Goal: Transaction & Acquisition: Purchase product/service

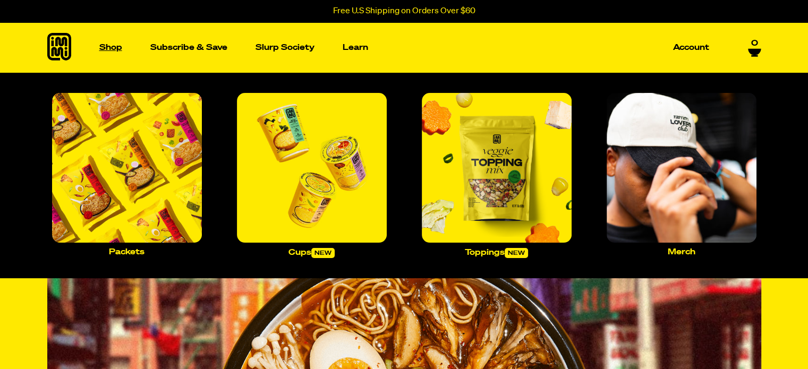
click at [106, 46] on p "Shop" at bounding box center [110, 48] width 23 height 8
click at [108, 47] on p "Shop" at bounding box center [110, 48] width 23 height 8
click at [304, 253] on p "Cups new" at bounding box center [311, 253] width 46 height 10
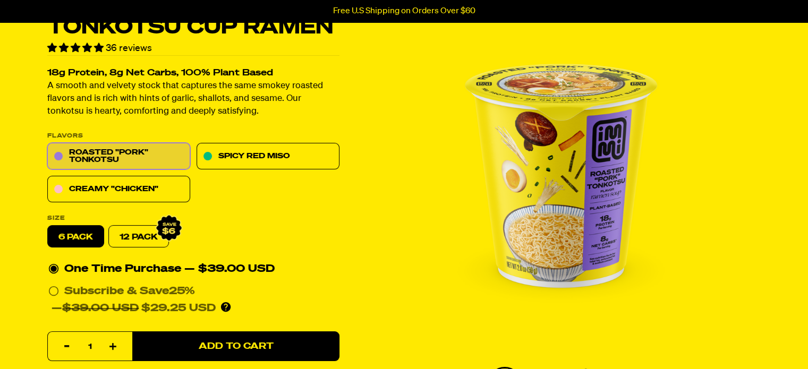
drag, startPoint x: 0, startPoint y: 0, endPoint x: 811, endPoint y: 23, distance: 811.8
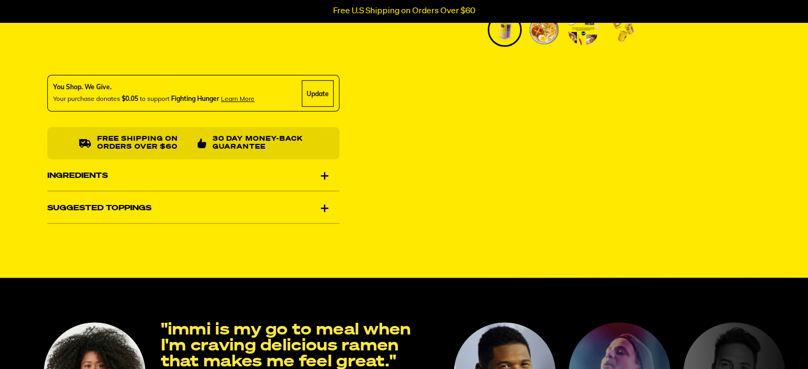
scroll to position [457, 0]
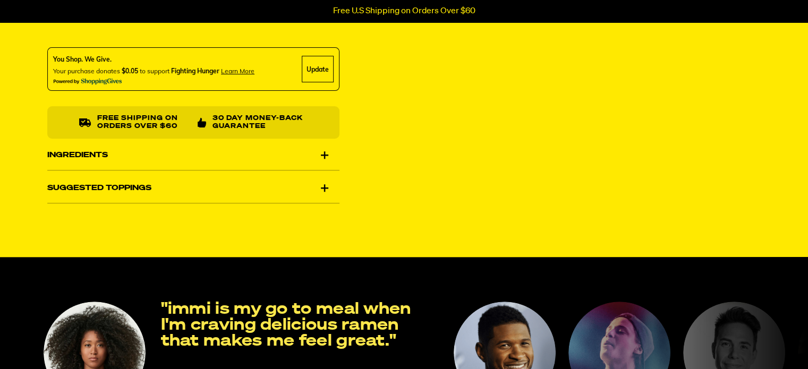
click at [321, 155] on div "Ingredients" at bounding box center [193, 155] width 292 height 30
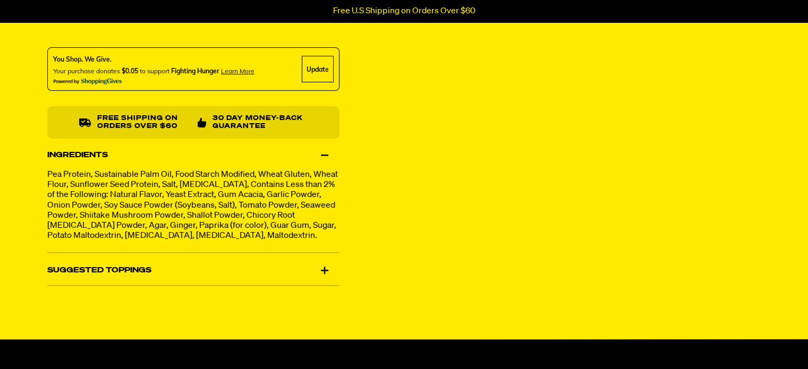
click at [322, 276] on div "Suggested Toppings" at bounding box center [193, 270] width 292 height 30
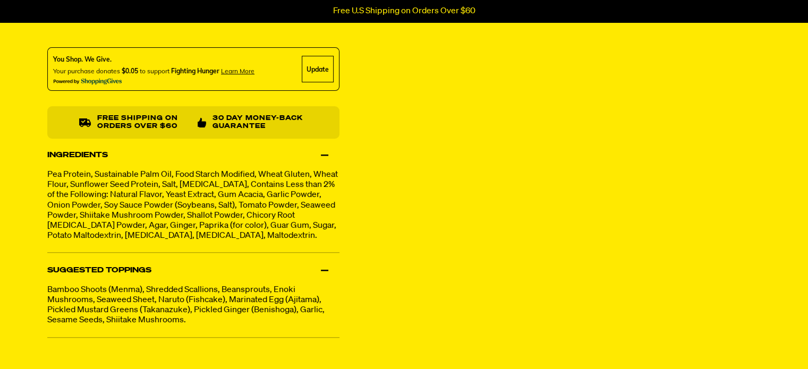
click at [327, 282] on div "Suggested Toppings" at bounding box center [193, 270] width 292 height 30
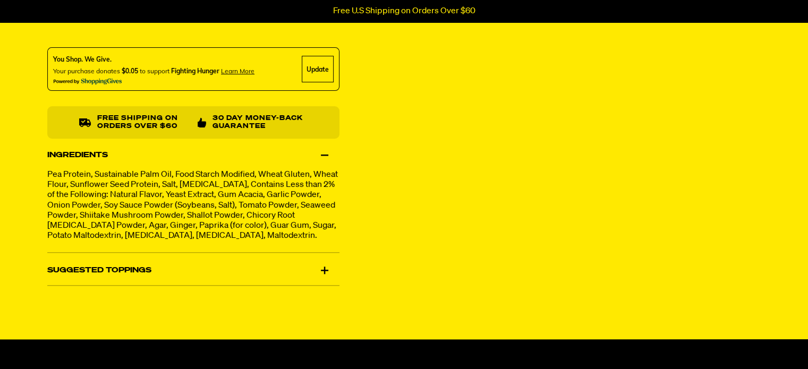
click at [323, 155] on div "Ingredients" at bounding box center [193, 155] width 292 height 30
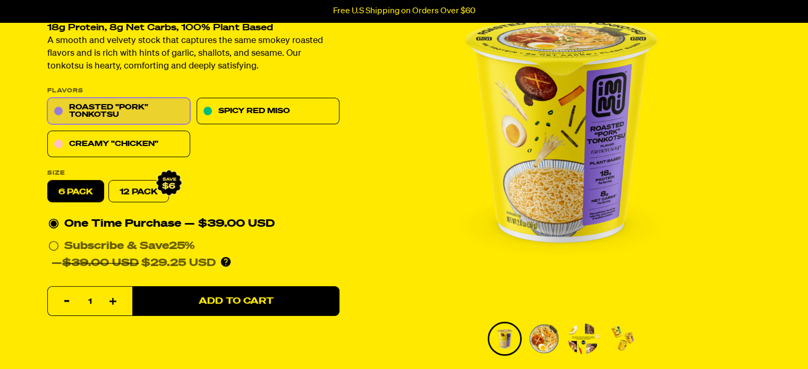
scroll to position [0, 0]
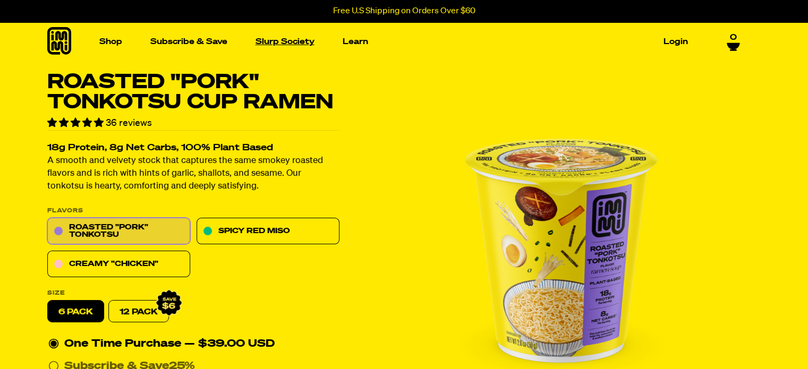
click at [282, 38] on link "Slurp Society" at bounding box center [284, 41] width 67 height 16
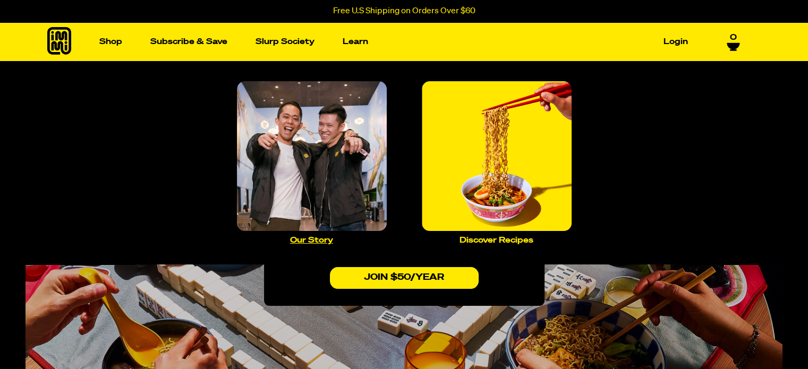
click at [319, 241] on p "Our Story" at bounding box center [311, 240] width 43 height 8
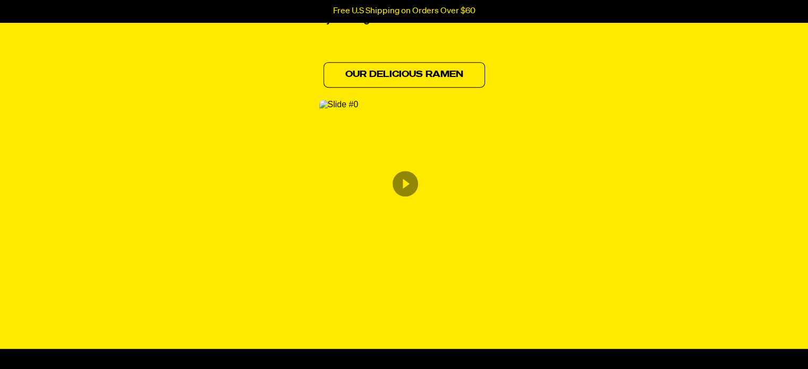
scroll to position [612, 0]
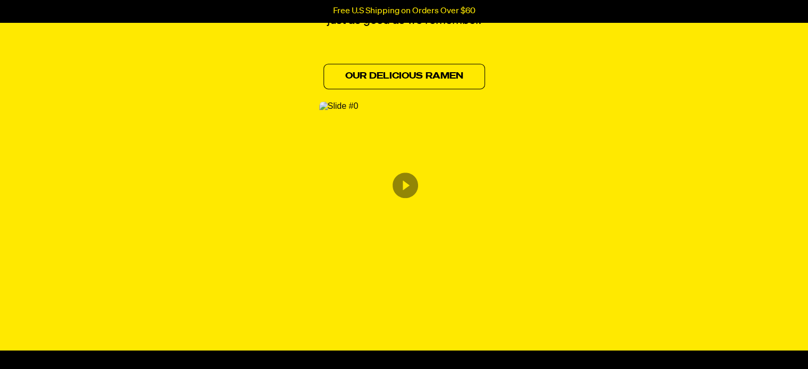
click at [358, 111] on img "Content from Archive App" at bounding box center [338, 106] width 39 height 10
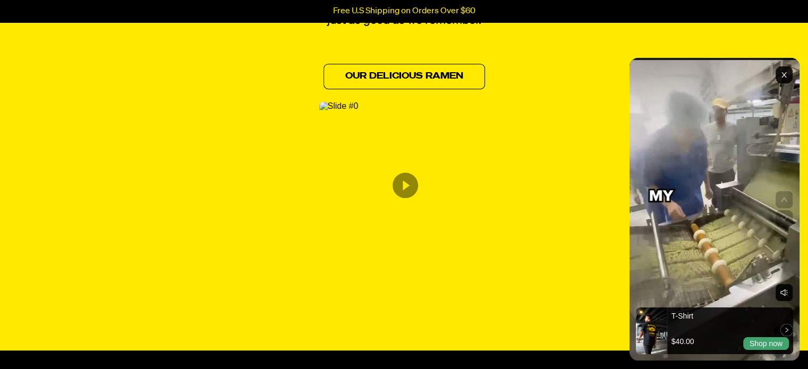
click at [783, 74] on icon "Exit" at bounding box center [783, 74] width 5 height 5
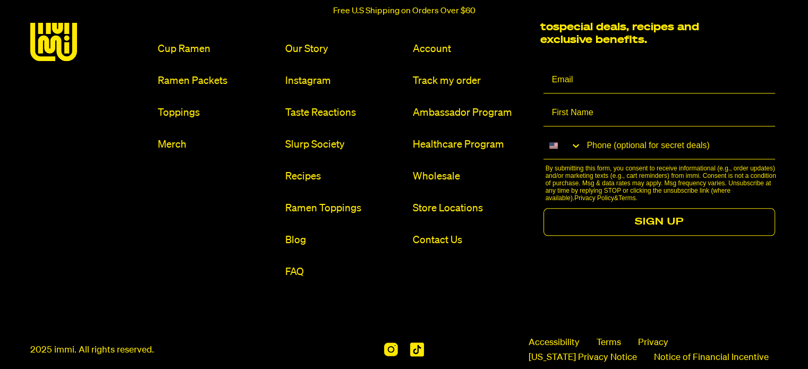
scroll to position [1184, 0]
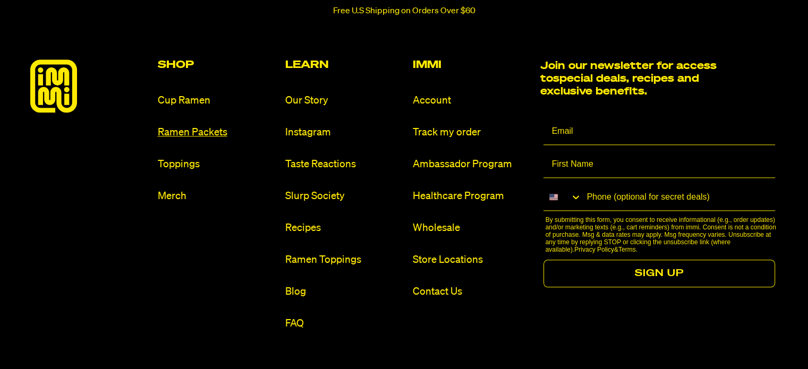
click at [200, 131] on link "Ramen Packets" at bounding box center [217, 132] width 119 height 14
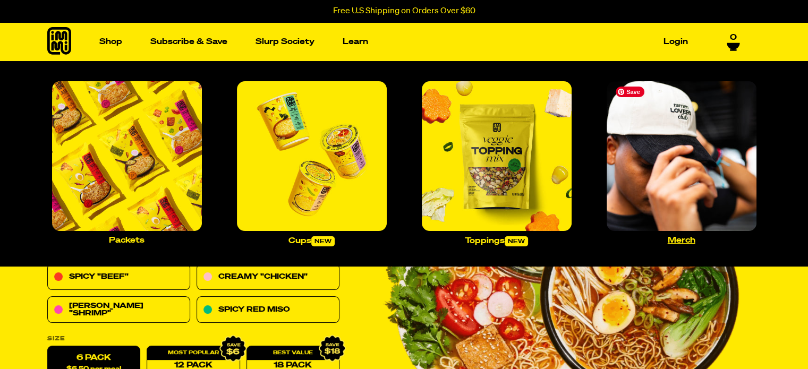
click at [618, 146] on img "Main navigation" at bounding box center [681, 156] width 150 height 150
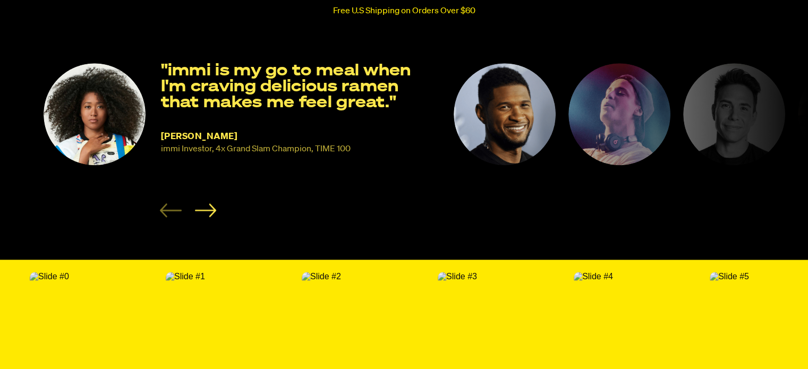
scroll to position [960, 0]
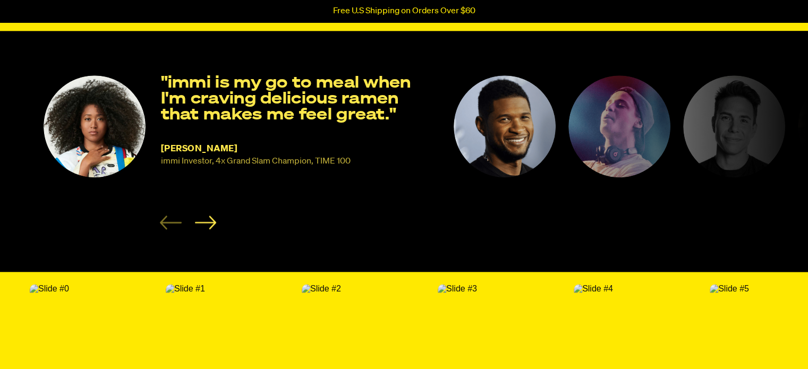
click at [807, 173] on html "Accessibility Screen-Reader Guide, Feedback, and Issue Reporting | New window S…" at bounding box center [404, 252] width 808 height 2425
click at [208, 228] on icon "Next slide" at bounding box center [204, 222] width 21 height 13
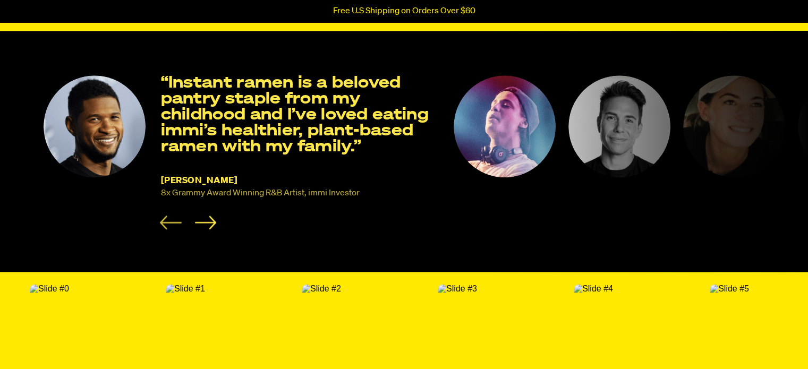
click at [166, 229] on icon "Previous slide" at bounding box center [171, 223] width 22 height 14
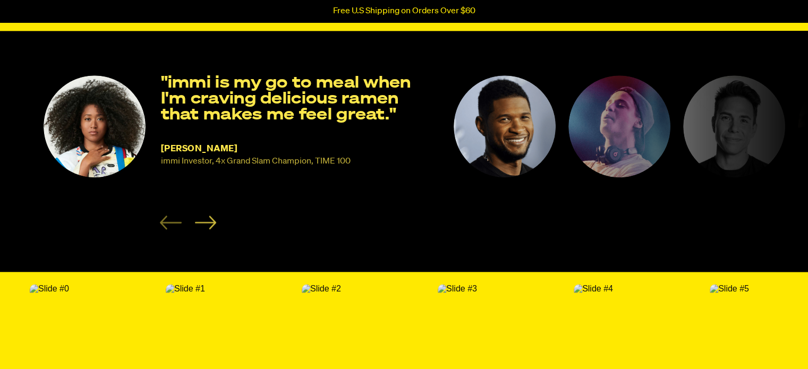
click at [212, 228] on icon "Next slide" at bounding box center [205, 223] width 22 height 14
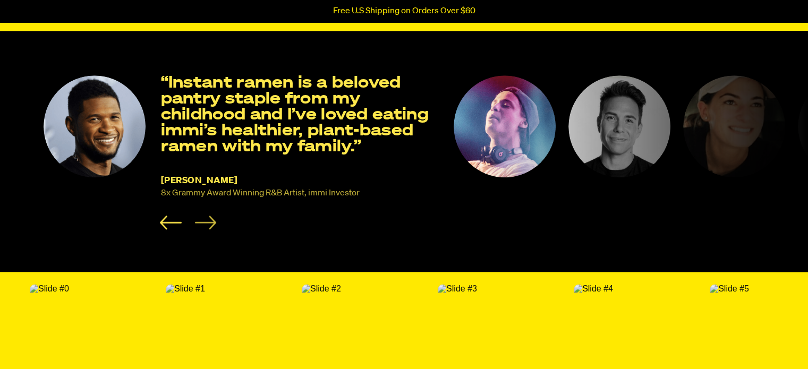
click at [212, 228] on icon "Next slide" at bounding box center [205, 223] width 22 height 14
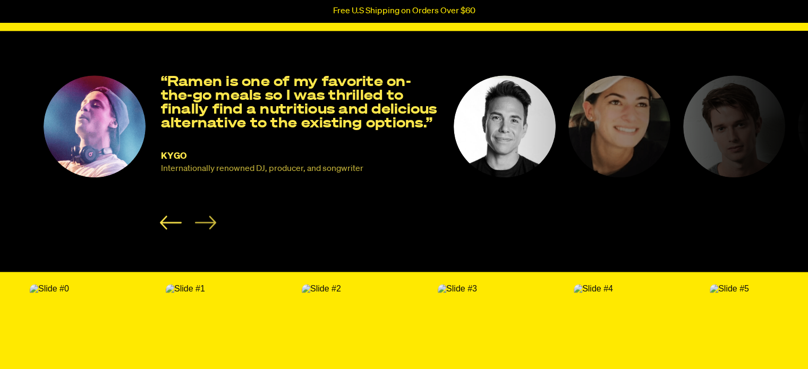
click at [212, 228] on icon "Next slide" at bounding box center [205, 223] width 22 height 14
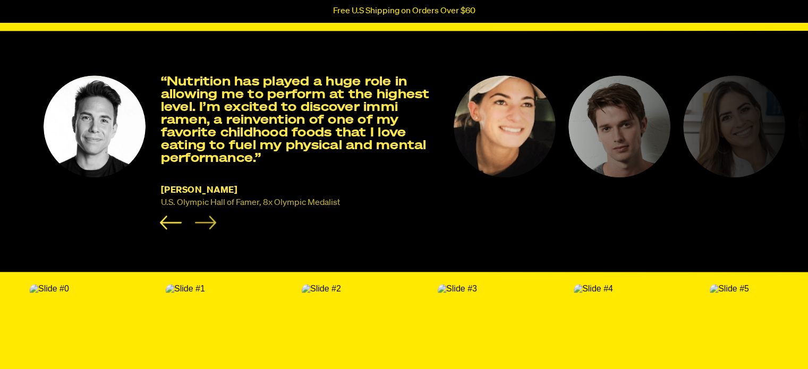
click at [212, 228] on icon "Next slide" at bounding box center [205, 223] width 22 height 14
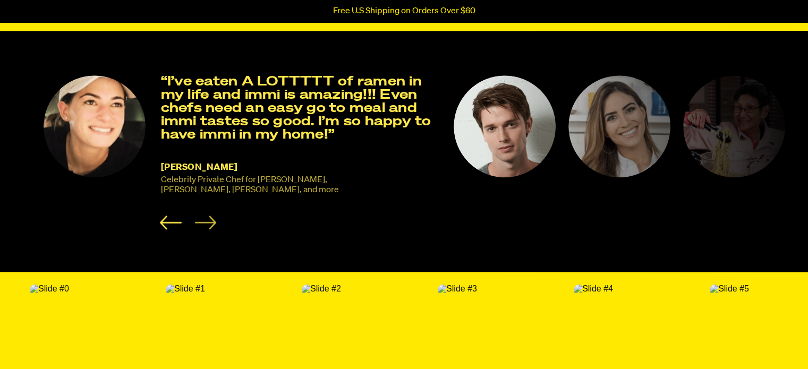
click at [212, 228] on icon "Next slide" at bounding box center [205, 223] width 22 height 14
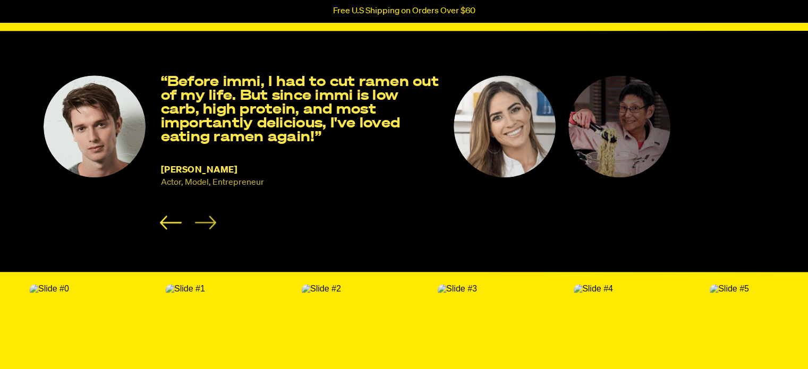
click at [212, 228] on icon "Next slide" at bounding box center [205, 223] width 22 height 14
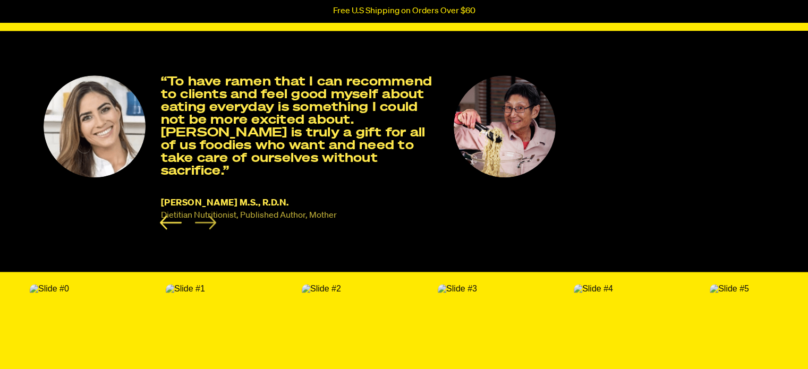
click at [212, 228] on icon "Next slide" at bounding box center [205, 223] width 22 height 14
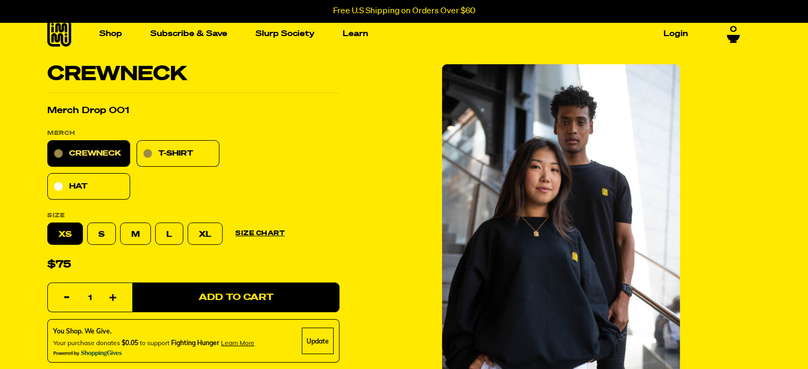
scroll to position [0, 0]
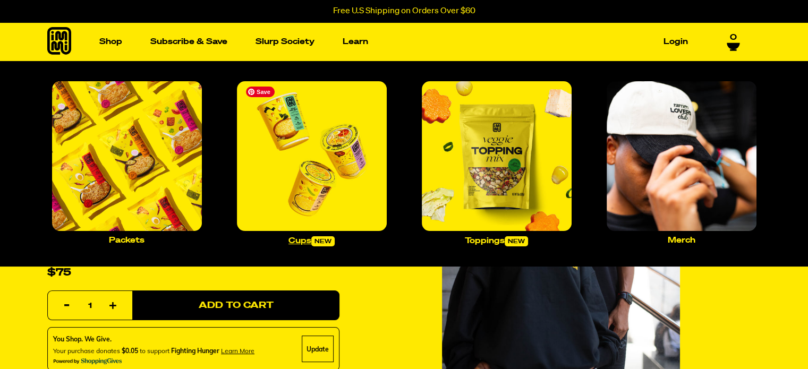
click at [295, 167] on img "Main navigation" at bounding box center [312, 156] width 150 height 150
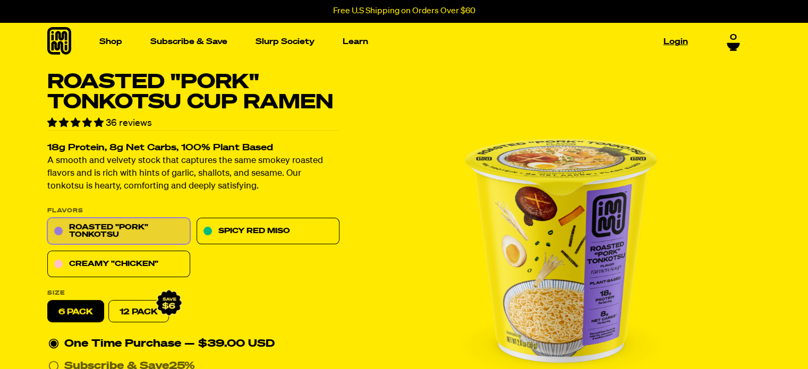
click at [667, 39] on link "Login" at bounding box center [675, 41] width 33 height 16
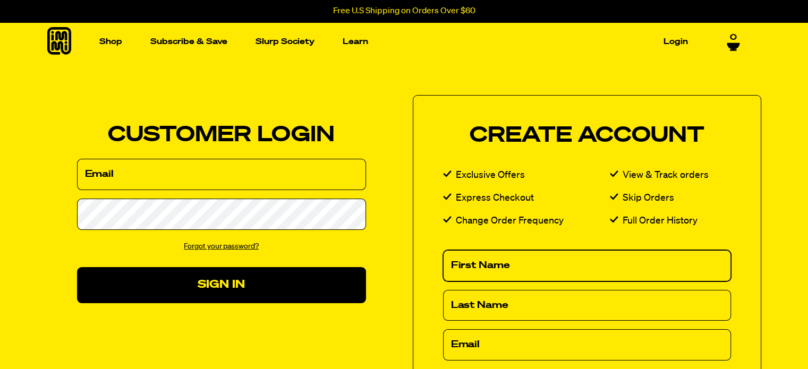
click at [537, 263] on input "First Name" at bounding box center [587, 265] width 288 height 31
type input "Daniel"
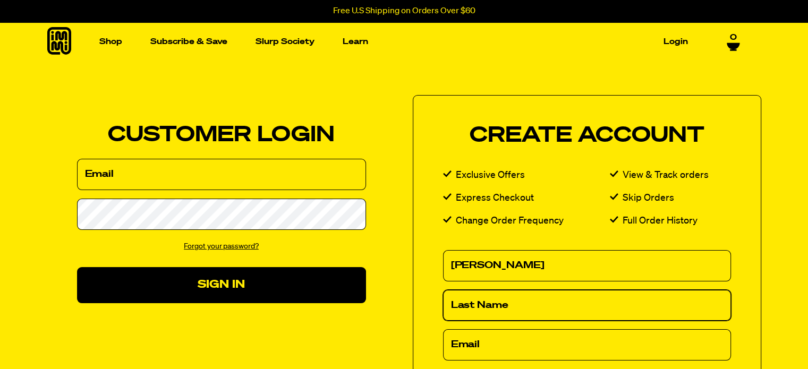
type input "Crespo"
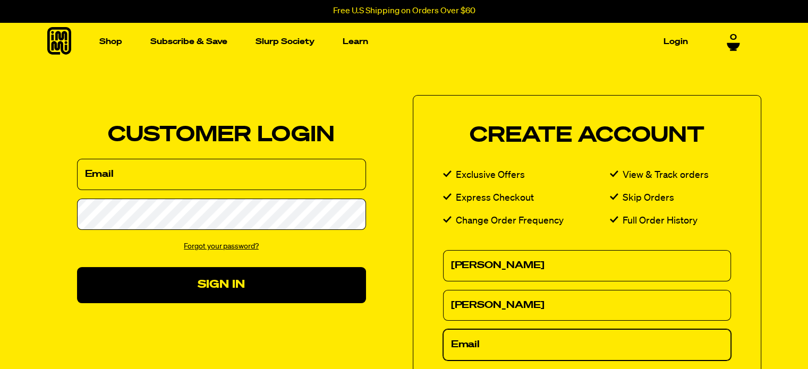
type input "crspdnl@yahoo.com"
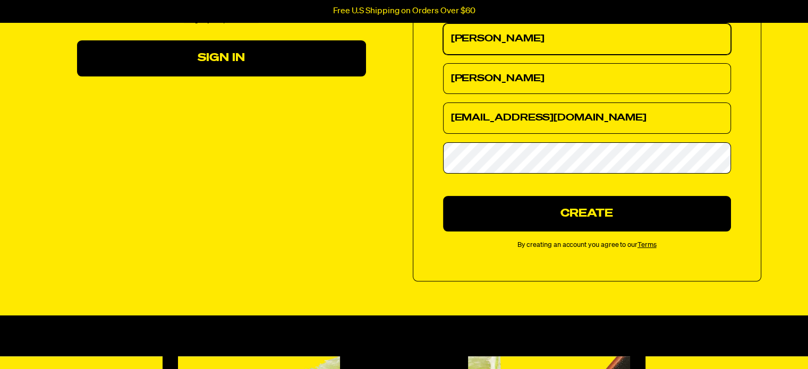
scroll to position [251, 0]
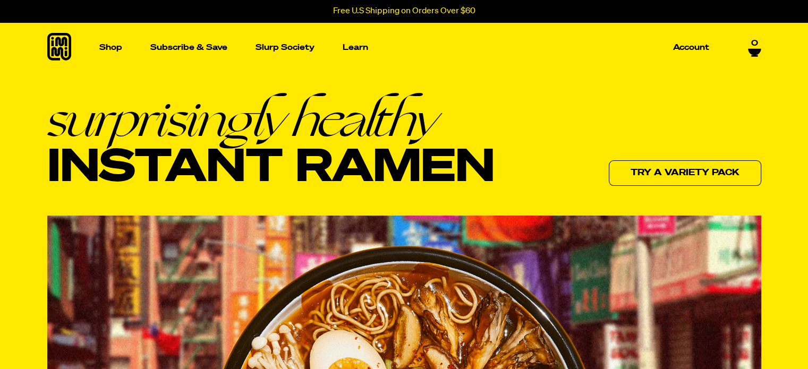
drag, startPoint x: 0, startPoint y: 0, endPoint x: 815, endPoint y: 18, distance: 815.4
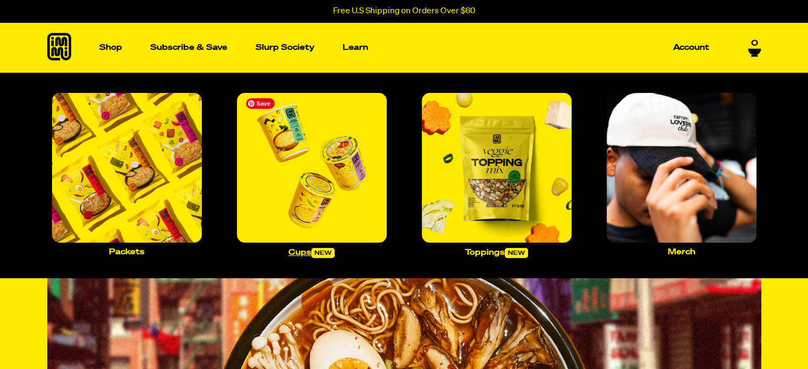
click at [319, 147] on img "Main navigation" at bounding box center [312, 168] width 150 height 150
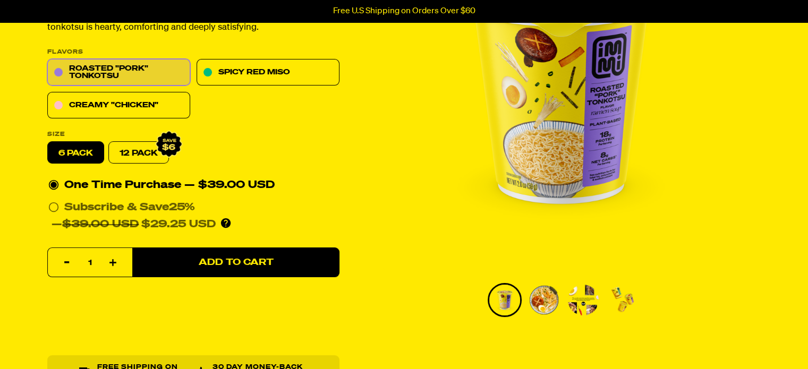
scroll to position [152, 0]
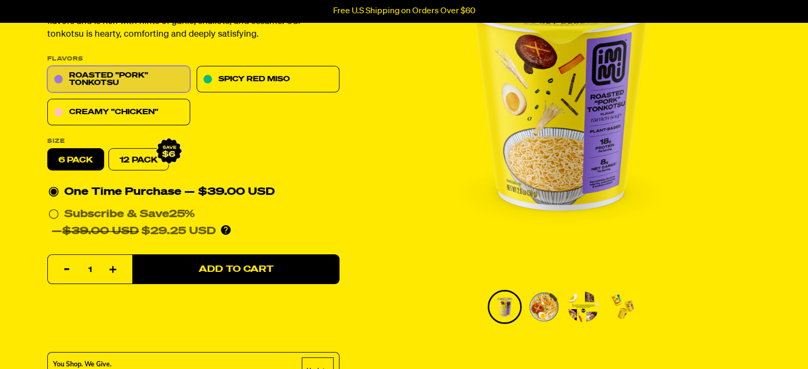
click at [550, 122] on img "1 of 4" at bounding box center [560, 98] width 357 height 357
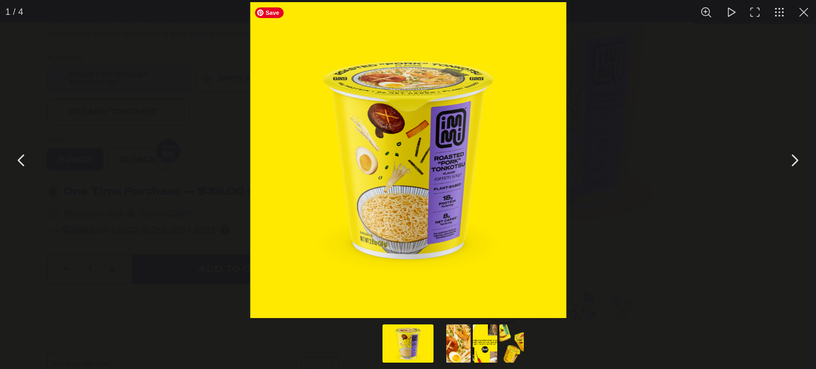
click at [463, 165] on img "You can close this modal content with the ESC key" at bounding box center [408, 160] width 316 height 316
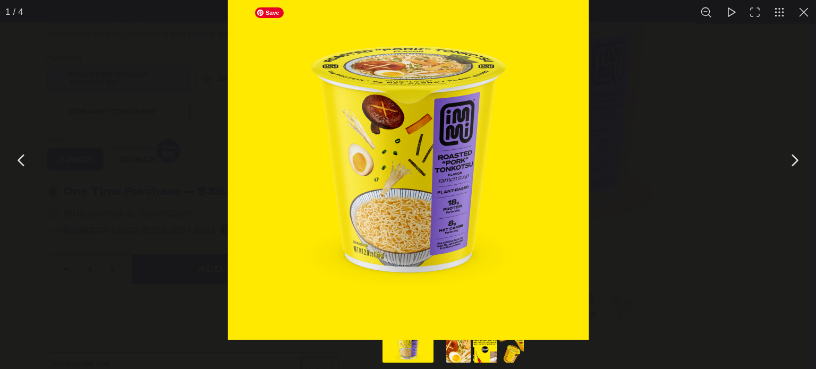
click at [463, 165] on img "You can close this modal content with the ESC key" at bounding box center [407, 159] width 361 height 361
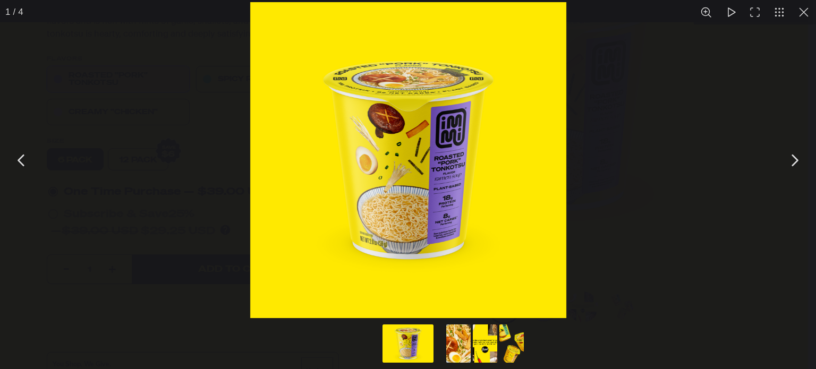
click at [467, 330] on button "Go to slide #2" at bounding box center [458, 343] width 51 height 38
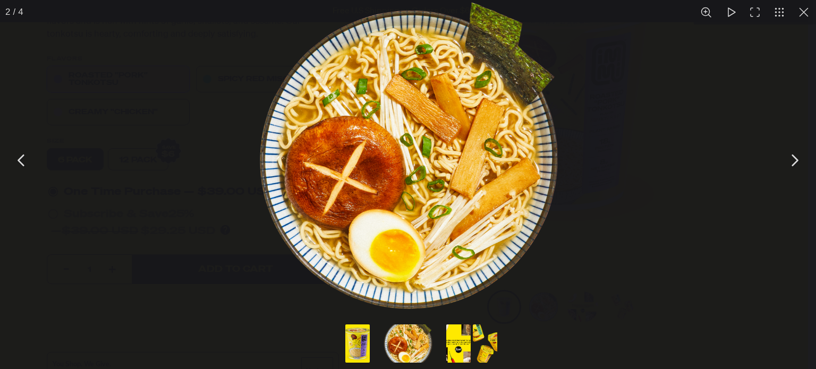
click at [355, 340] on button "Go to slide #1" at bounding box center [357, 343] width 51 height 38
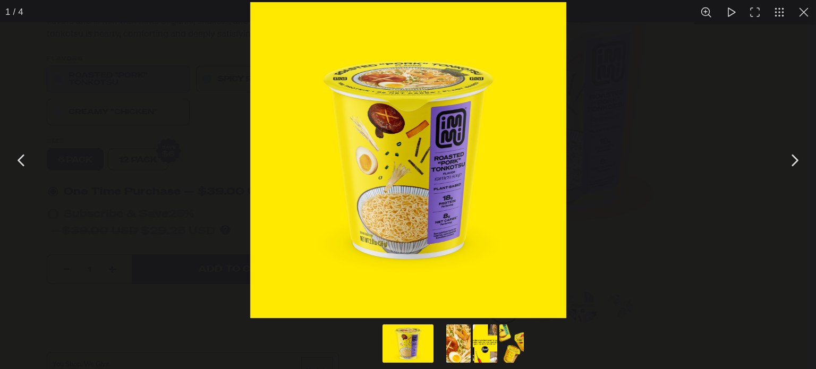
click at [487, 346] on button "Go to slide #3" at bounding box center [484, 343] width 51 height 38
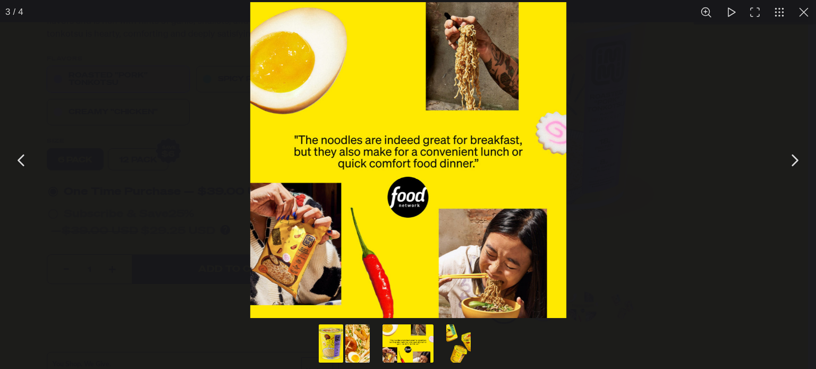
click at [465, 350] on button "Go to slide #4" at bounding box center [458, 343] width 51 height 38
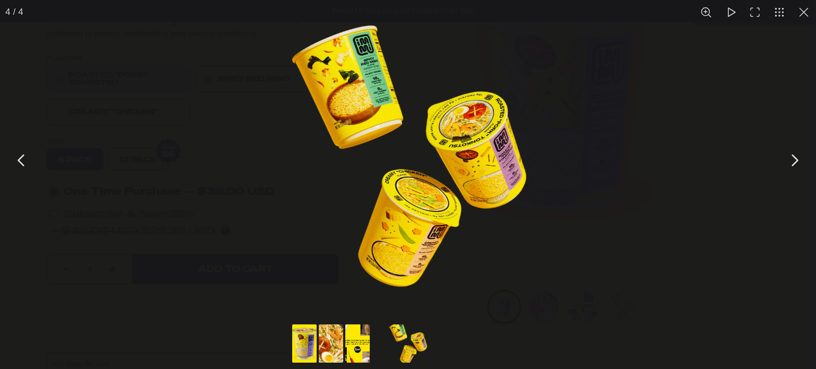
click at [807, 12] on button "You can close this modal content with the ESC key" at bounding box center [803, 12] width 24 height 24
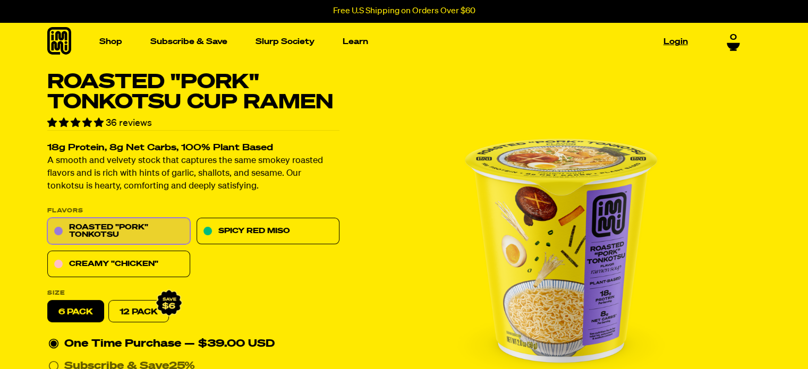
click at [682, 40] on link "Login" at bounding box center [675, 41] width 33 height 16
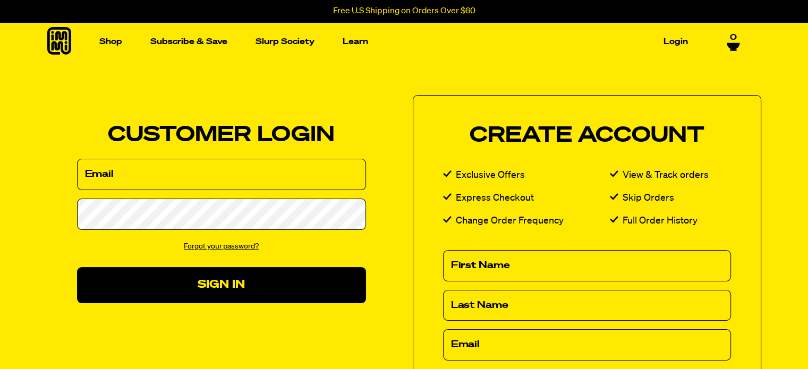
type input "crspdnl@yahoo.com"
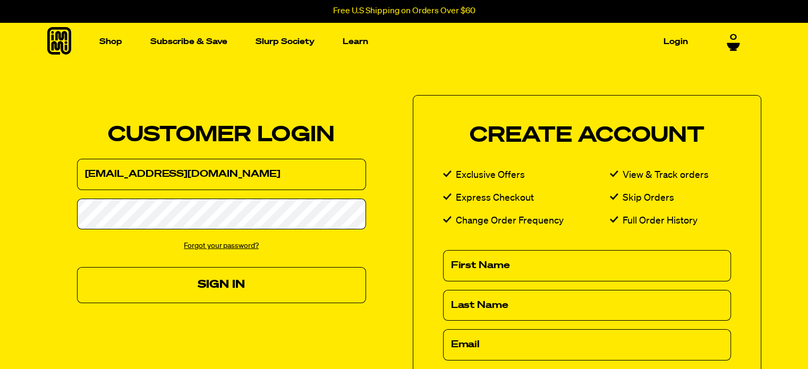
click at [215, 283] on button "Sign In" at bounding box center [221, 285] width 289 height 36
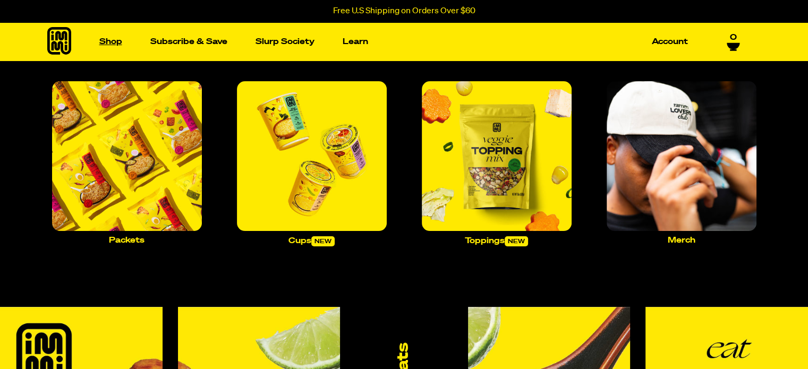
click at [117, 41] on link "Shop" at bounding box center [110, 41] width 31 height 16
click at [310, 129] on img "Main navigation" at bounding box center [312, 156] width 150 height 150
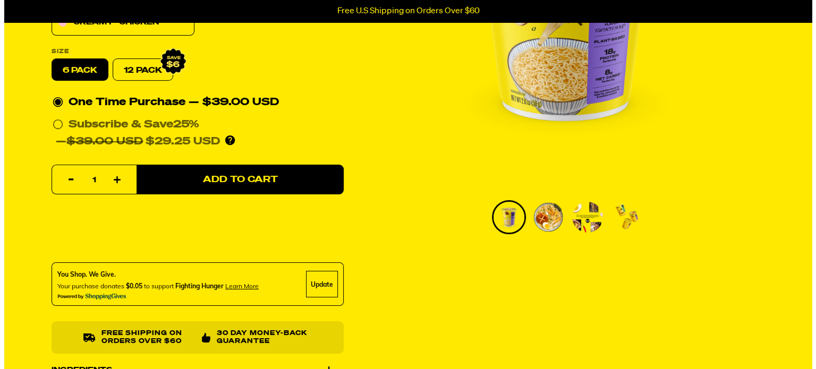
scroll to position [290, 0]
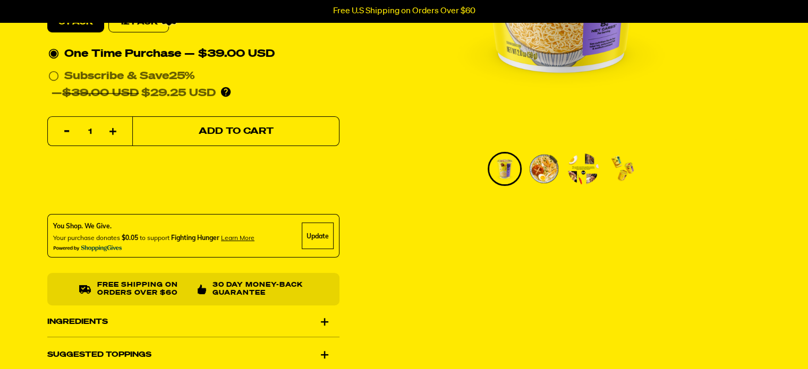
click at [223, 131] on span "Add to Cart" at bounding box center [235, 131] width 75 height 9
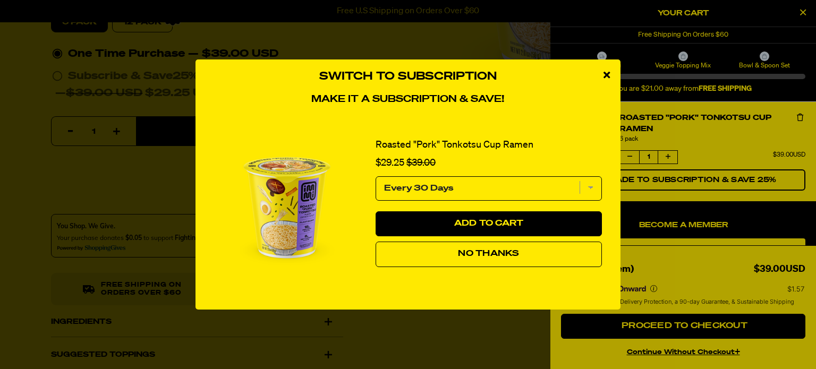
click at [425, 260] on button "No Thanks" at bounding box center [488, 254] width 226 height 25
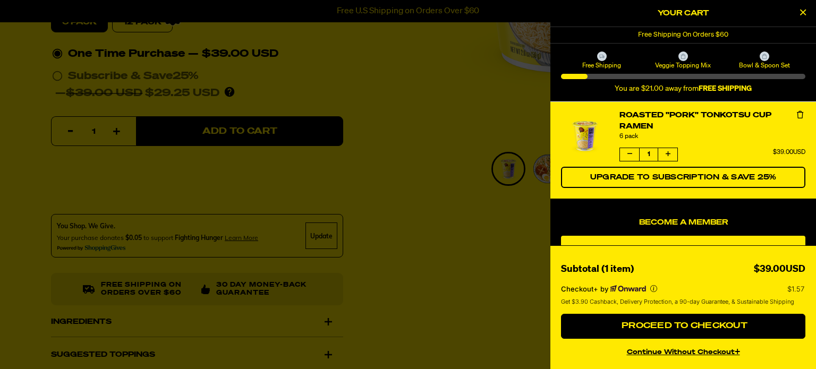
scroll to position [7, 0]
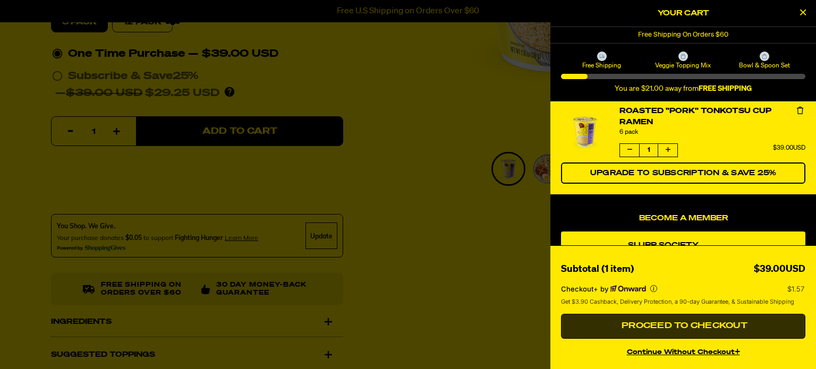
click at [699, 323] on span "Proceed to Checkout" at bounding box center [683, 326] width 129 height 8
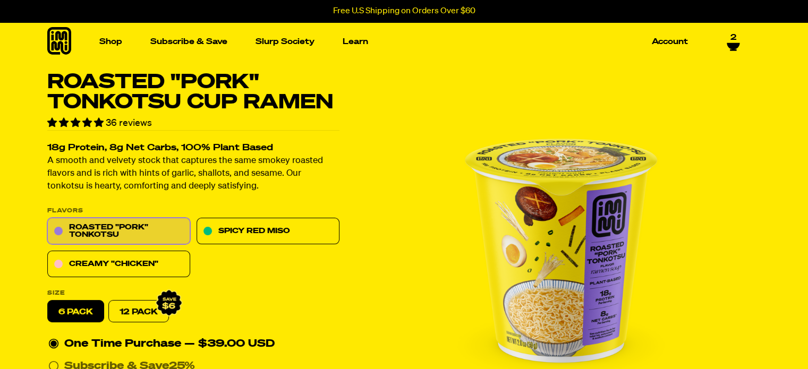
click at [736, 43] on icon at bounding box center [732, 46] width 13 height 6
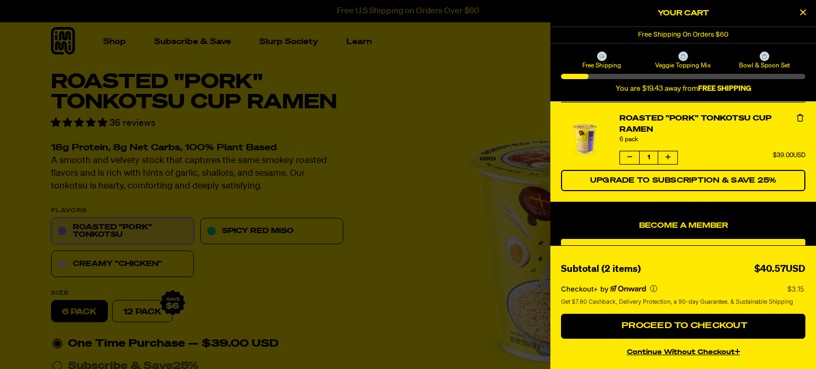
click at [630, 152] on button "product" at bounding box center [629, 157] width 19 height 13
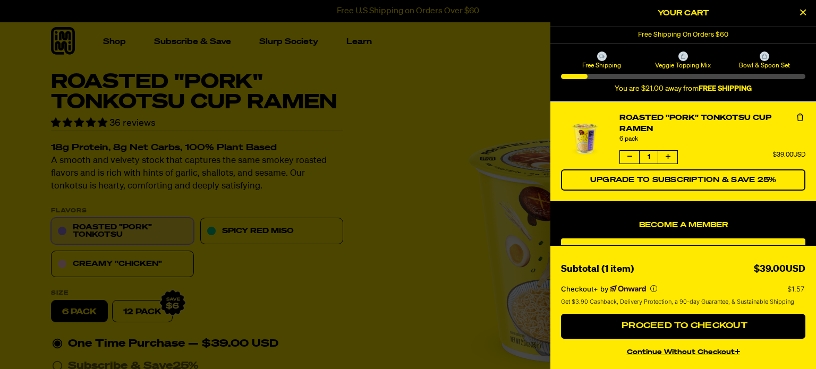
click at [797, 117] on icon "product" at bounding box center [800, 117] width 6 height 7
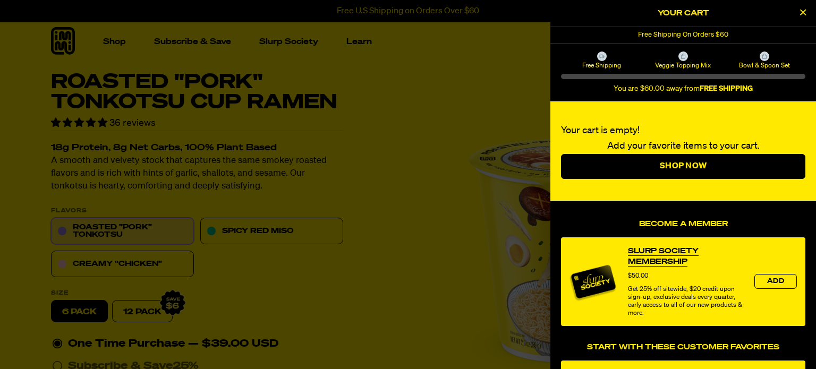
click at [800, 13] on icon "Close Cart" at bounding box center [803, 12] width 6 height 10
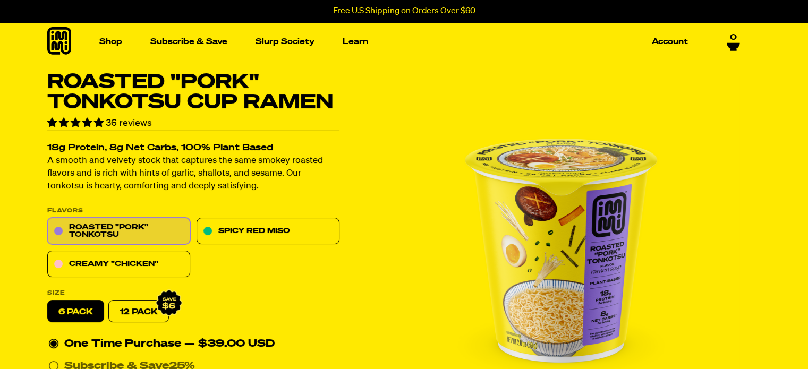
click at [650, 38] on link "Account" at bounding box center [669, 41] width 45 height 16
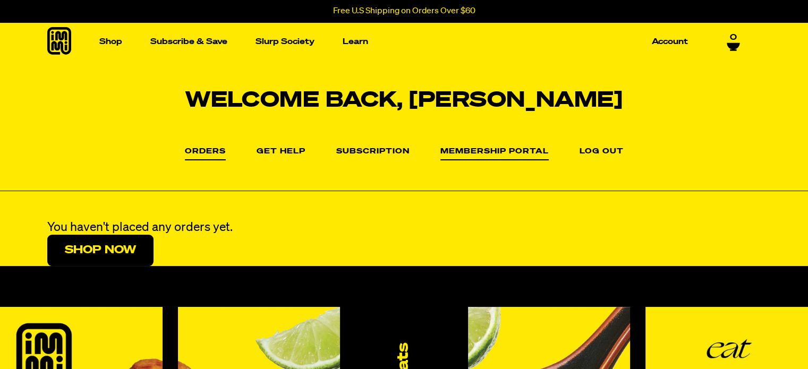
click at [506, 149] on link "Membership Portal" at bounding box center [494, 154] width 108 height 13
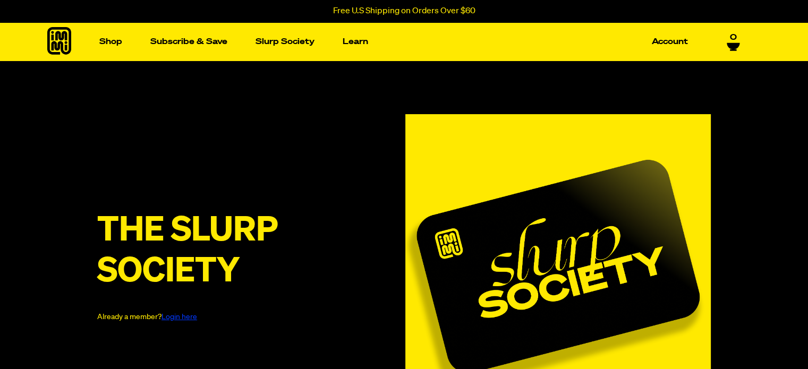
drag, startPoint x: 810, startPoint y: 71, endPoint x: 813, endPoint y: 36, distance: 35.7
click at [673, 44] on link "Account" at bounding box center [669, 41] width 45 height 16
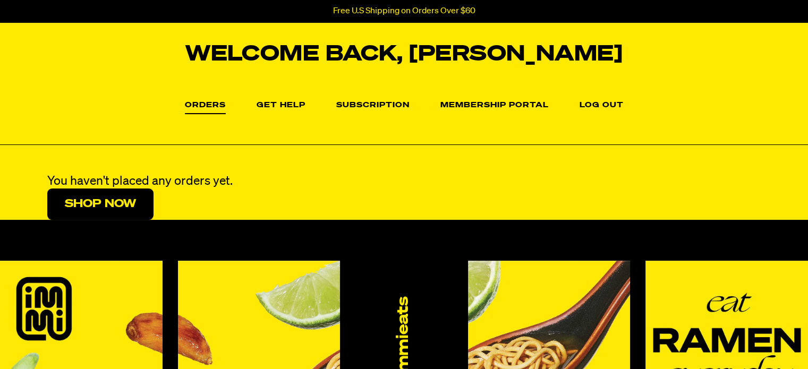
scroll to position [49, 0]
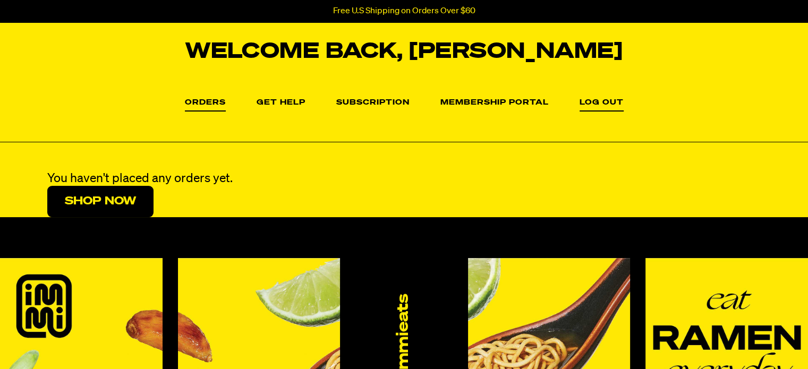
click at [592, 104] on link "Log out" at bounding box center [601, 105] width 44 height 13
